Goal: Transaction & Acquisition: Book appointment/travel/reservation

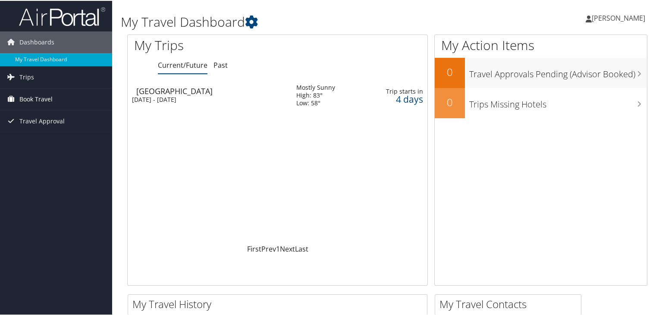
click at [37, 99] on span "Book Travel" at bounding box center [35, 99] width 33 height 22
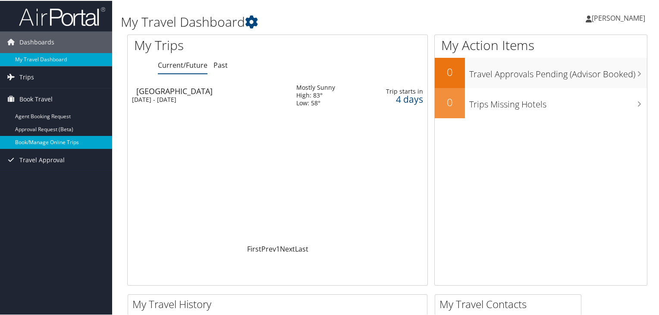
click at [43, 138] on link "Book/Manage Online Trips" at bounding box center [56, 141] width 112 height 13
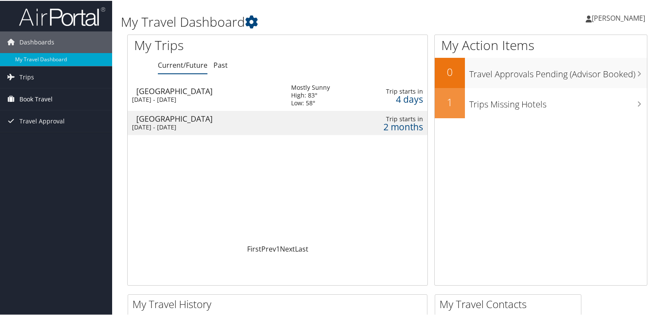
click at [40, 96] on span "Book Travel" at bounding box center [35, 99] width 33 height 22
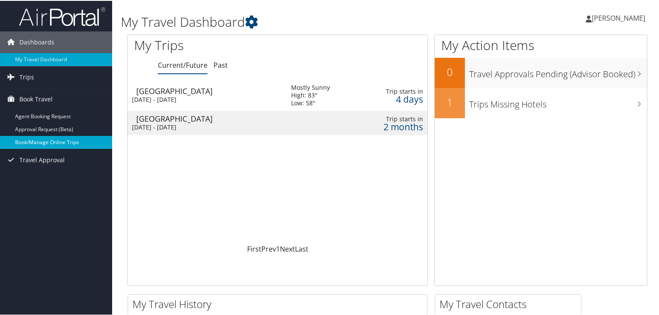
click at [43, 139] on link "Book/Manage Online Trips" at bounding box center [56, 141] width 112 height 13
